Goal: Task Accomplishment & Management: Manage account settings

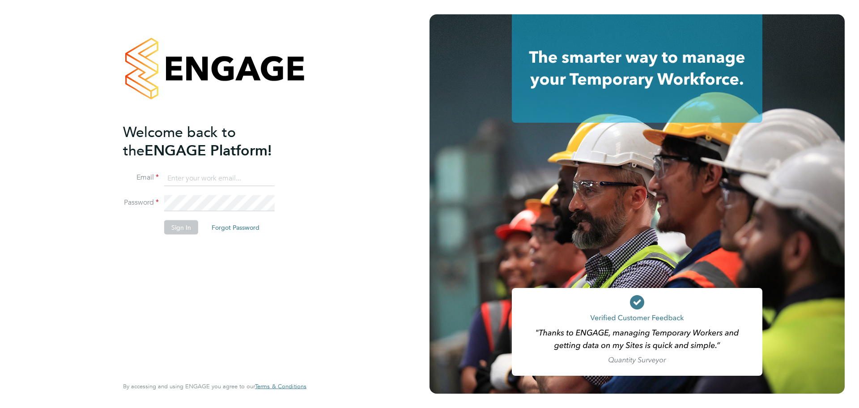
type input "[PERSON_NAME][EMAIL_ADDRESS][PERSON_NAME][DOMAIN_NAME]"
click at [175, 230] on button "Sign In" at bounding box center [181, 227] width 34 height 14
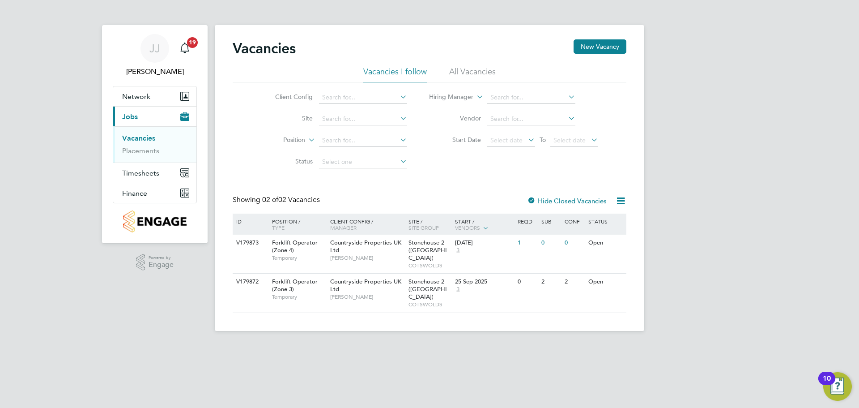
click at [136, 116] on span "Jobs" at bounding box center [130, 116] width 16 height 9
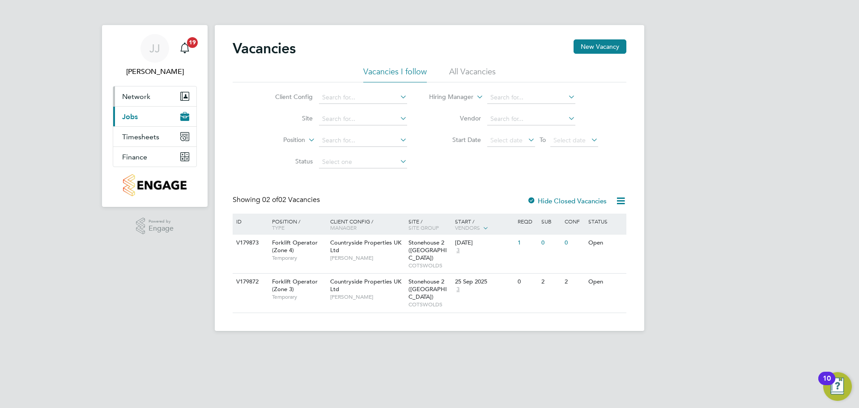
click at [131, 94] on span "Network" at bounding box center [136, 96] width 28 height 9
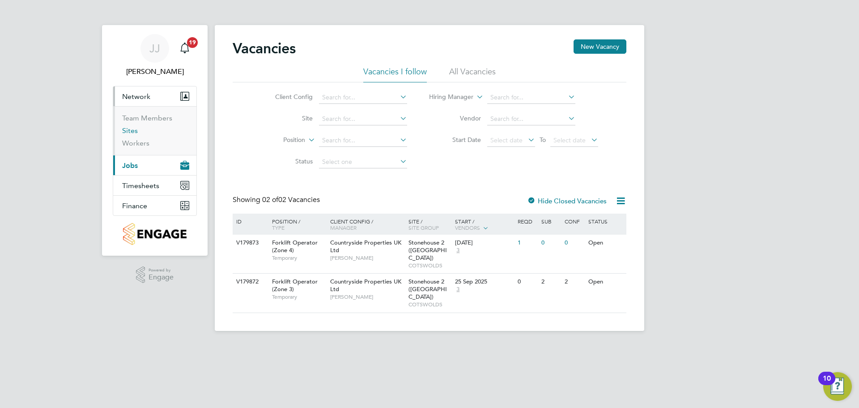
click at [127, 130] on link "Sites" at bounding box center [130, 130] width 16 height 9
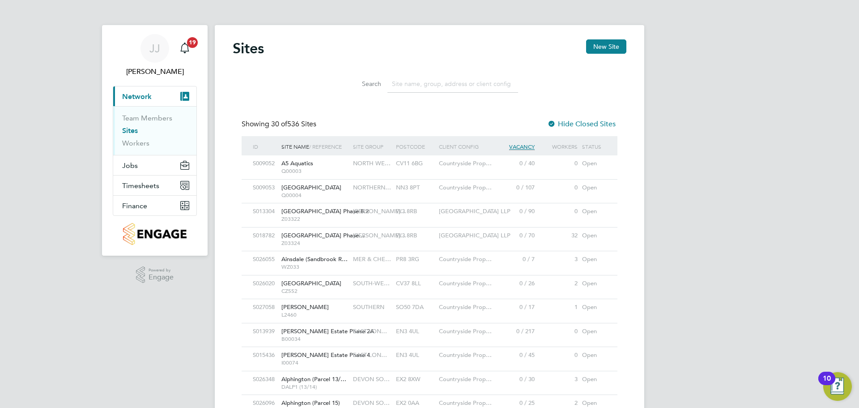
click at [447, 85] on input at bounding box center [453, 83] width 131 height 17
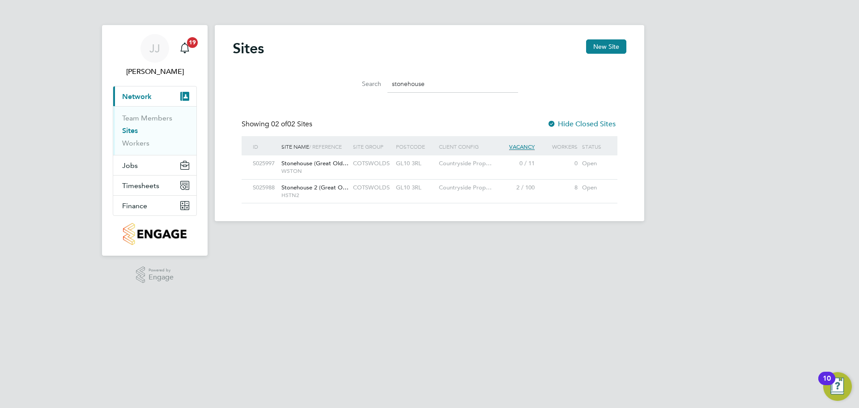
type input "stonehouse"
click at [346, 186] on span "Stonehouse 2 (Great O…" at bounding box center [315, 188] width 67 height 8
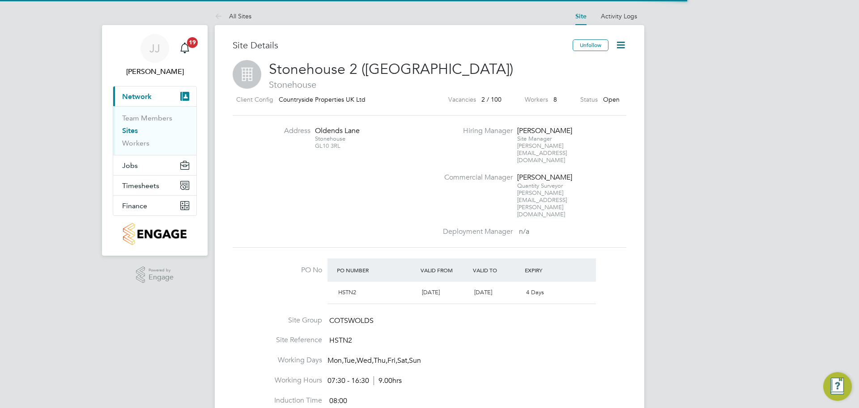
scroll to position [15, 84]
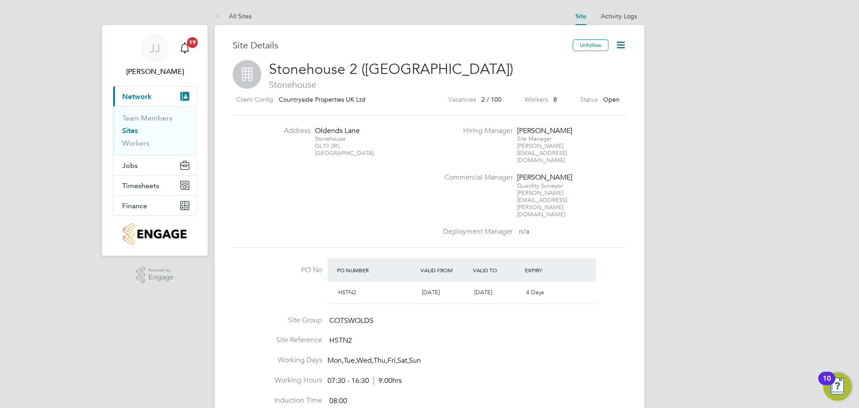
click at [619, 48] on icon at bounding box center [620, 44] width 11 height 11
click at [597, 79] on li "Edit Site e" at bounding box center [599, 79] width 51 height 13
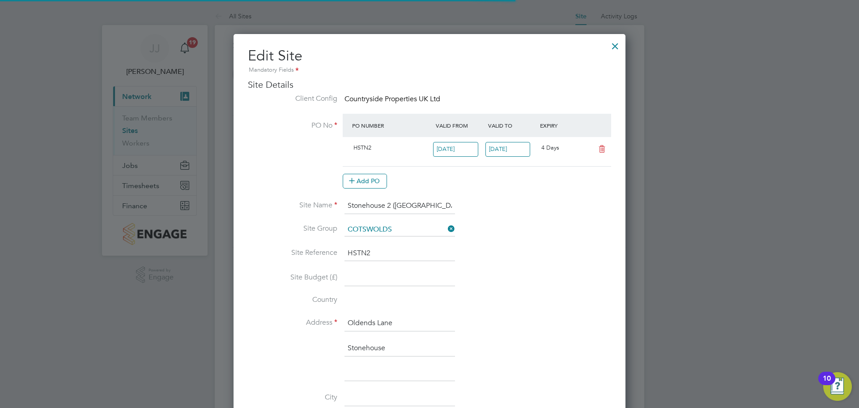
scroll to position [1068, 393]
type input "United Kingdom"
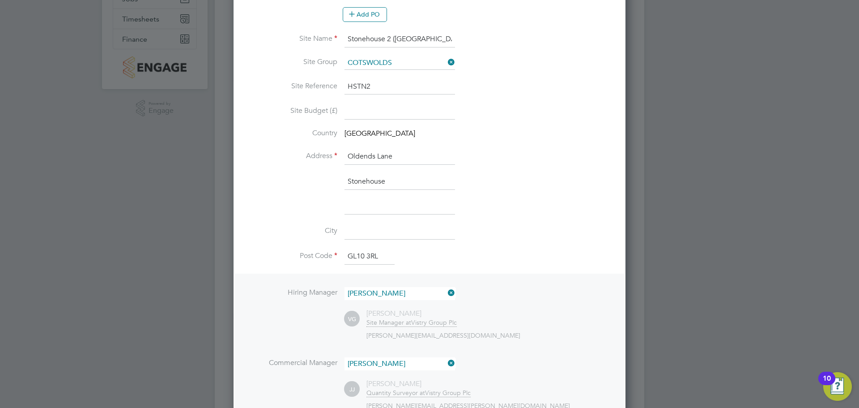
scroll to position [224, 0]
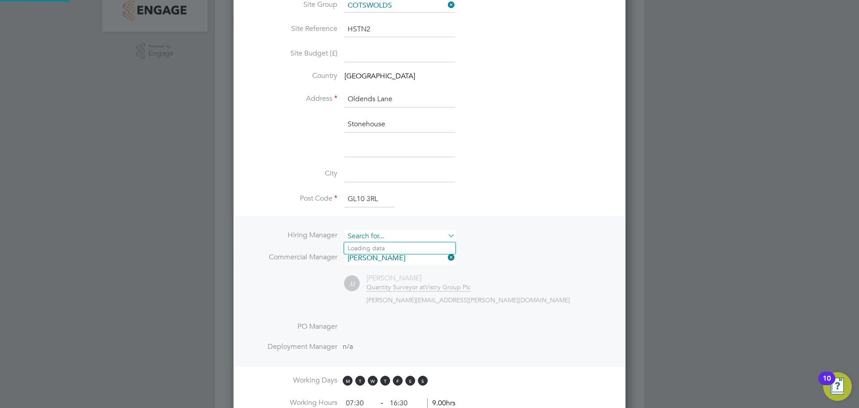
click at [400, 233] on input at bounding box center [400, 236] width 111 height 13
click at [392, 247] on li "Mark How arth" at bounding box center [399, 248] width 111 height 12
type input "Mark Howarth"
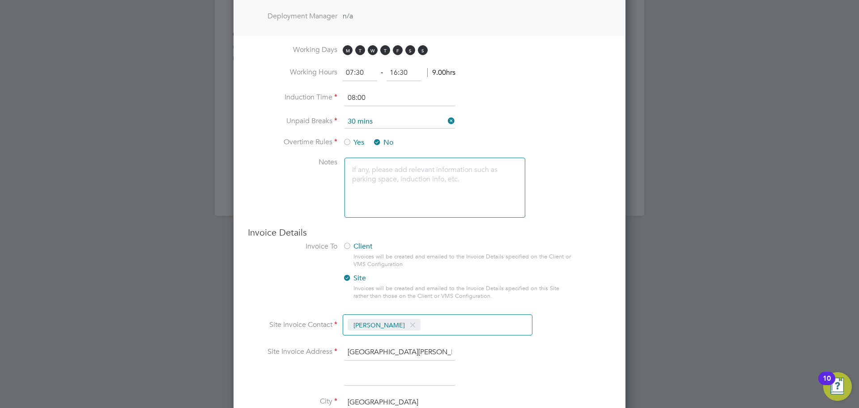
scroll to position [692, 0]
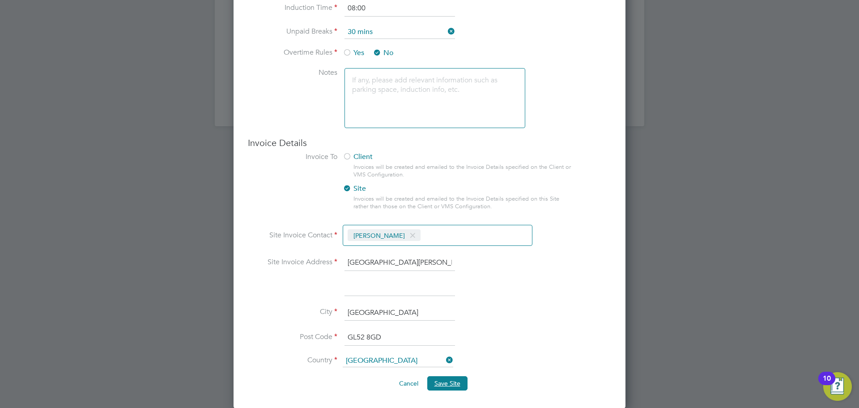
drag, startPoint x: 449, startPoint y: 379, endPoint x: 518, endPoint y: 380, distance: 68.5
click at [449, 380] on span "Save Site" at bounding box center [448, 383] width 26 height 8
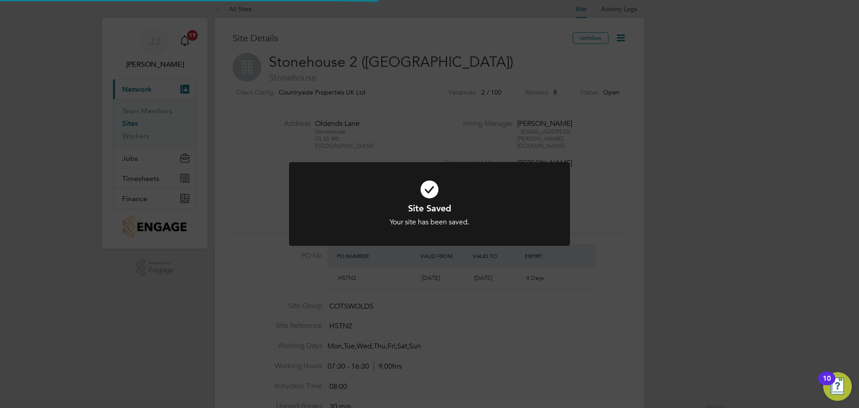
scroll to position [0, 0]
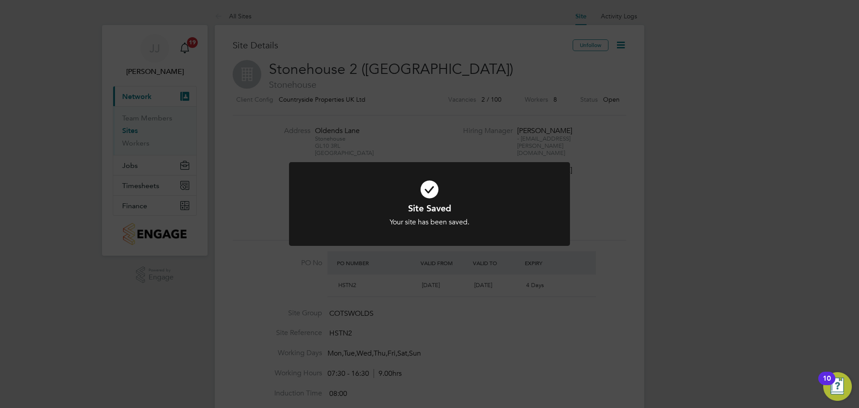
click at [593, 176] on div "Site Saved Your site has been saved. Cancel Okay" at bounding box center [429, 204] width 859 height 408
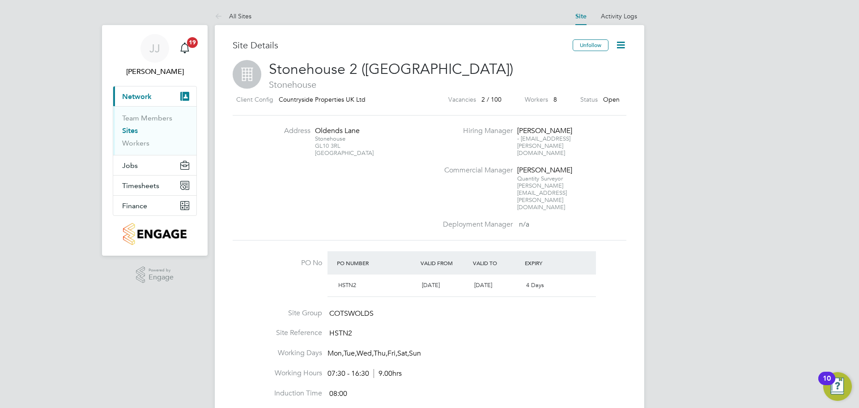
click at [129, 129] on link "Sites" at bounding box center [130, 130] width 16 height 9
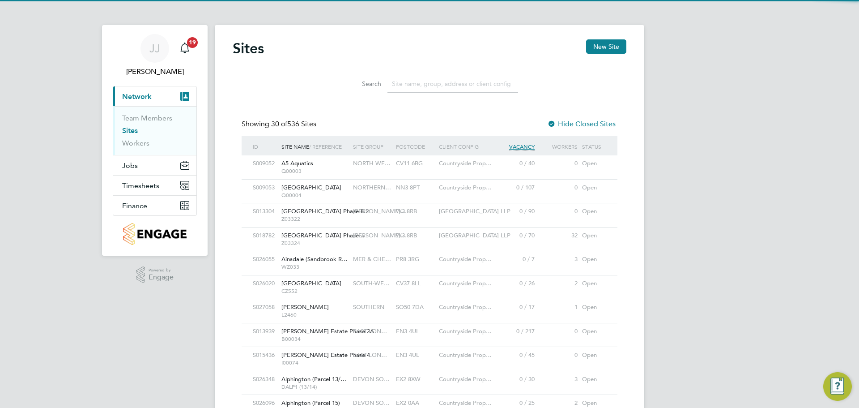
click at [422, 81] on input at bounding box center [453, 83] width 131 height 17
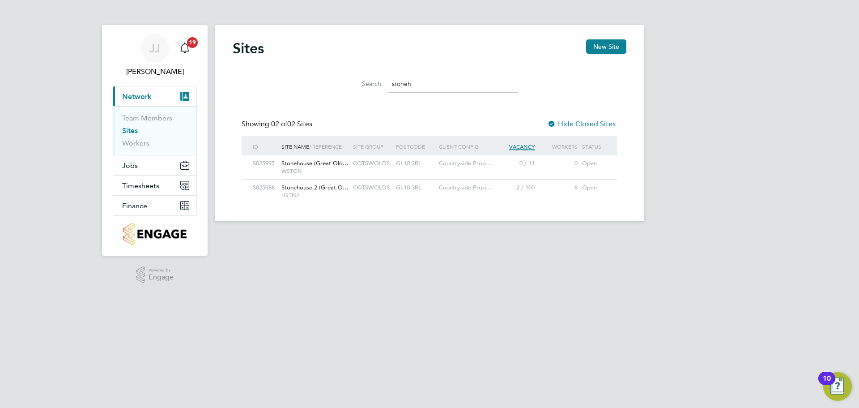
type input "stoneh"
click at [332, 183] on div "Stonehouse 2 (Great O… HSTN2" at bounding box center [315, 190] width 72 height 23
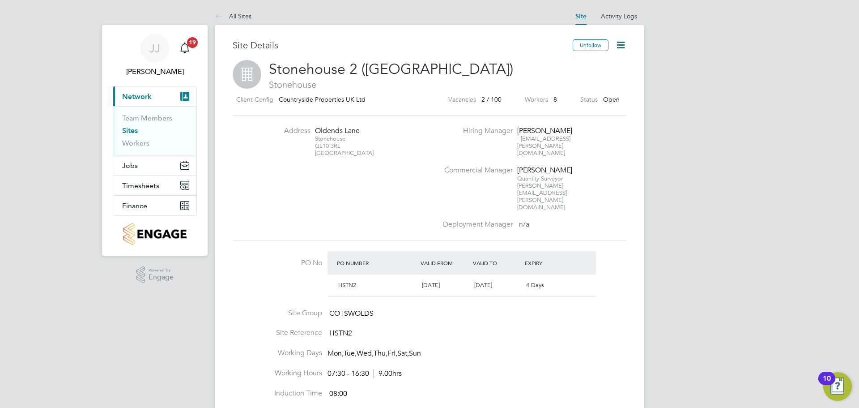
click at [618, 44] on icon at bounding box center [620, 44] width 11 height 11
click at [621, 44] on icon at bounding box center [620, 44] width 11 height 11
